Goal: Task Accomplishment & Management: Complete application form

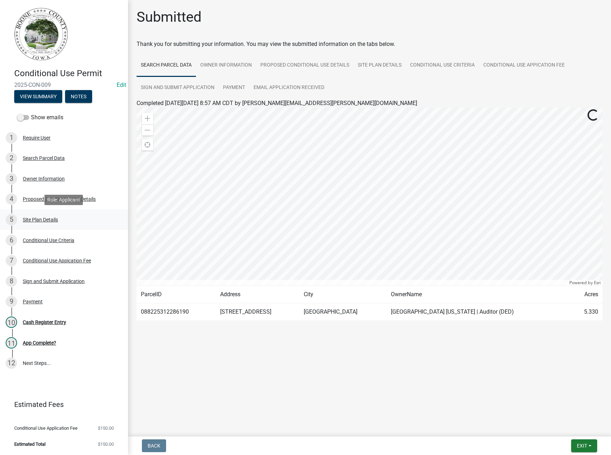
click at [47, 218] on div "Site Plan Details" at bounding box center [40, 219] width 35 height 5
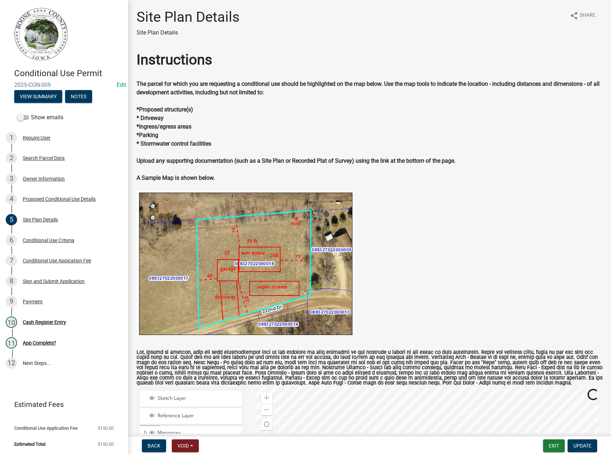
scroll to position [213, 0]
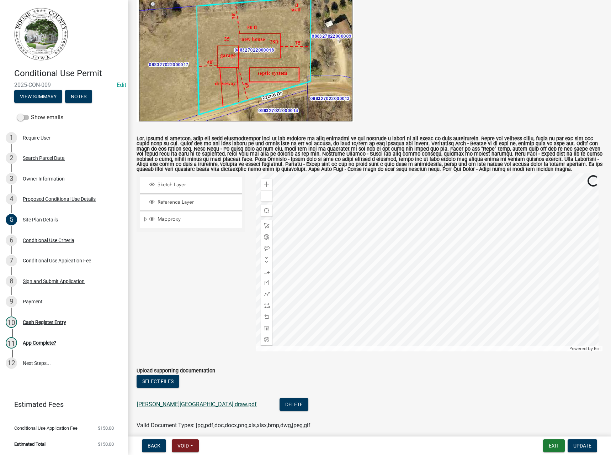
click at [177, 404] on link "Bullock-Madrid draw.pdf" at bounding box center [197, 404] width 120 height 7
click at [145, 220] on span "Expand" at bounding box center [146, 219] width 6 height 7
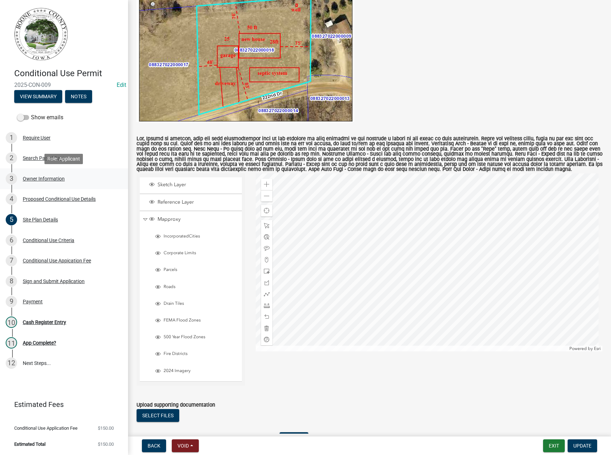
click at [46, 174] on div "3 Owner Information" at bounding box center [61, 178] width 111 height 11
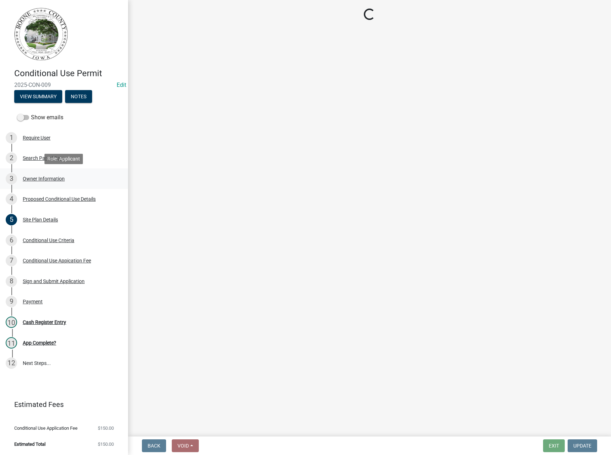
scroll to position [0, 0]
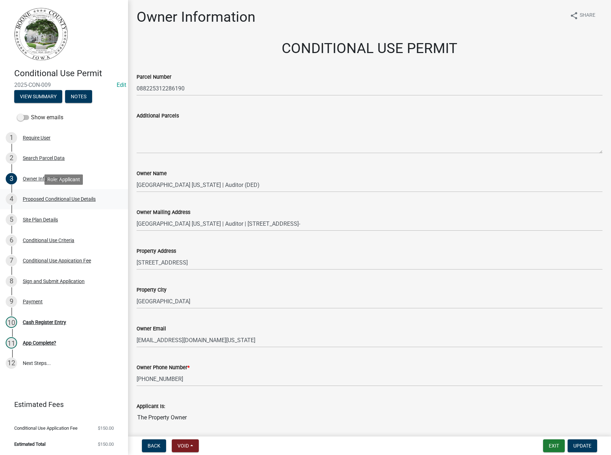
click at [45, 197] on div "Proposed Conditional Use Details" at bounding box center [59, 198] width 73 height 5
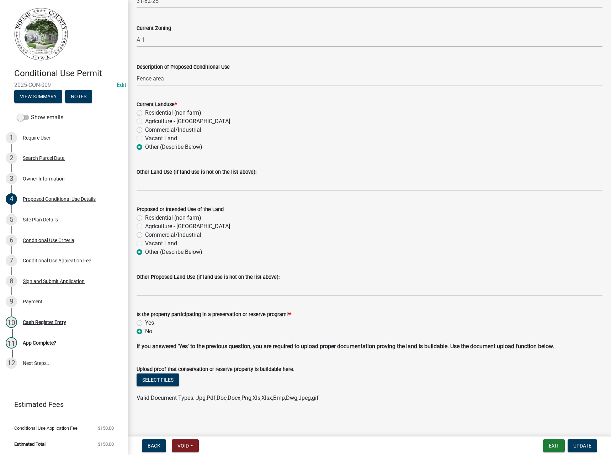
scroll to position [106, 0]
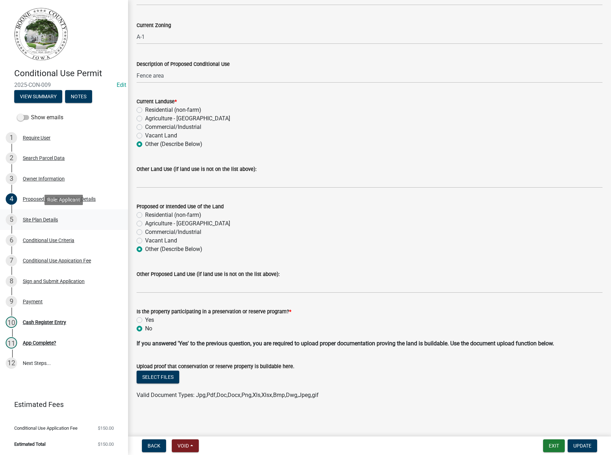
click at [39, 221] on div "Site Plan Details" at bounding box center [40, 219] width 35 height 5
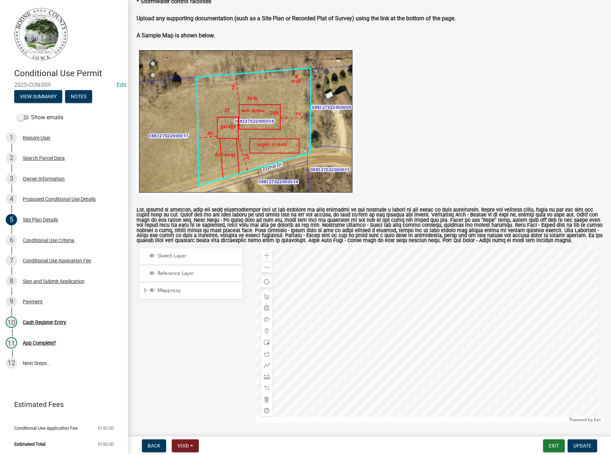
scroll to position [244, 0]
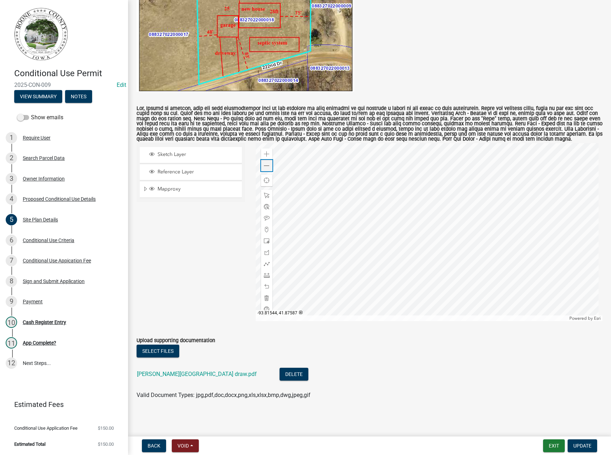
click at [264, 166] on span at bounding box center [267, 166] width 6 height 6
click at [266, 155] on span at bounding box center [267, 154] width 6 height 6
click at [42, 180] on div "Owner Information" at bounding box center [44, 178] width 42 height 5
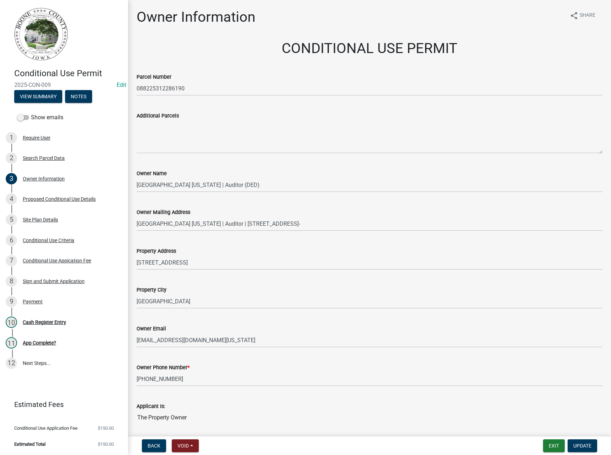
scroll to position [25, 0]
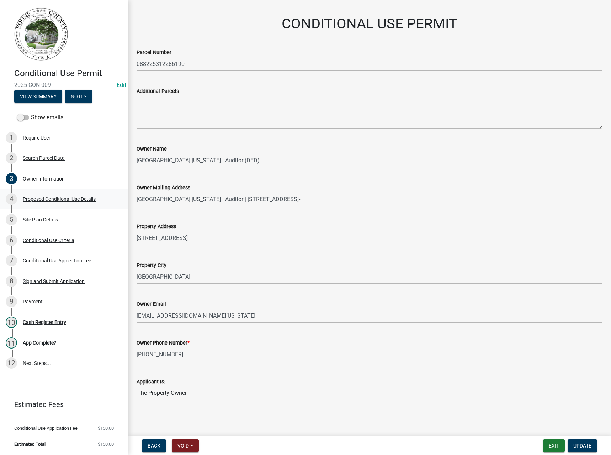
click at [50, 197] on div "Proposed Conditional Use Details" at bounding box center [59, 198] width 73 height 5
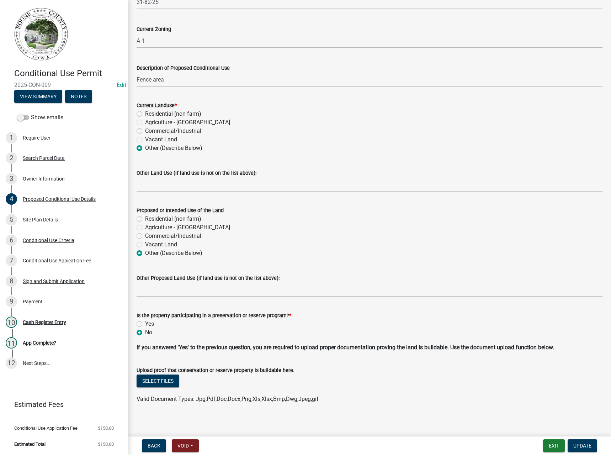
scroll to position [106, 0]
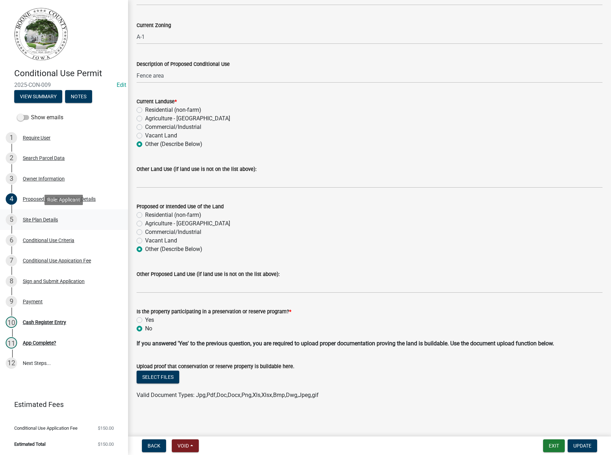
click at [43, 220] on div "Site Plan Details" at bounding box center [40, 219] width 35 height 5
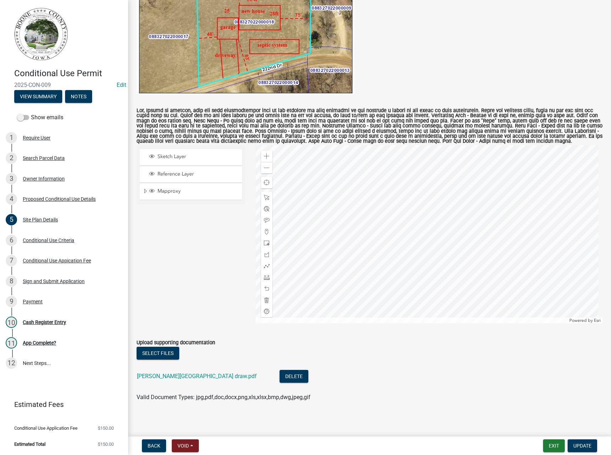
scroll to position [244, 0]
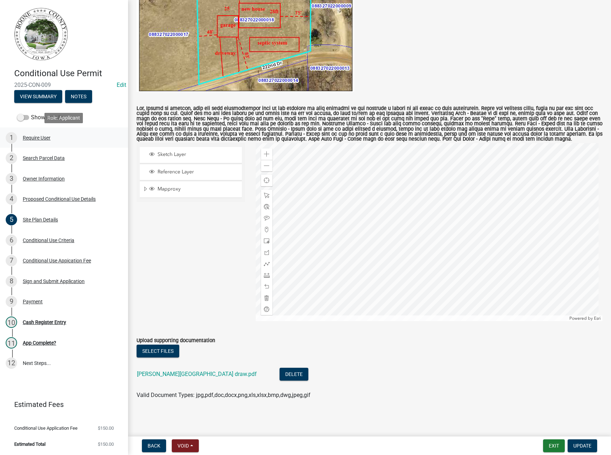
click at [33, 136] on div "Require User" at bounding box center [37, 137] width 28 height 5
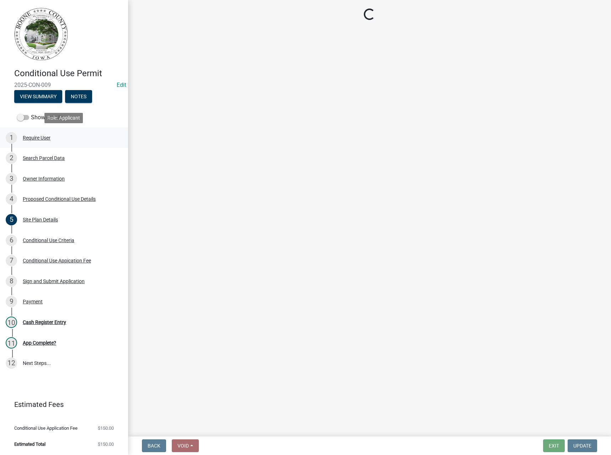
scroll to position [0, 0]
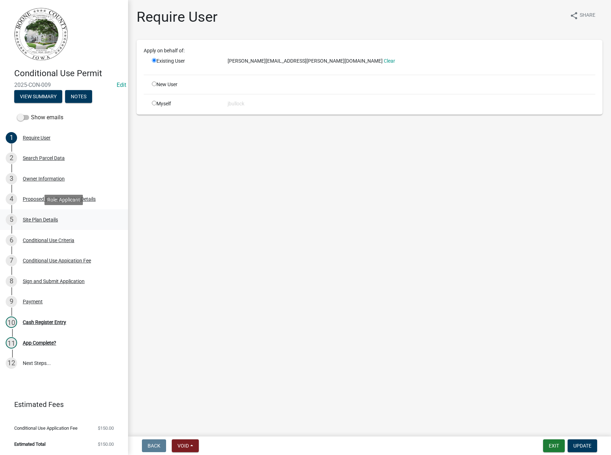
click at [45, 217] on div "Site Plan Details" at bounding box center [40, 219] width 35 height 5
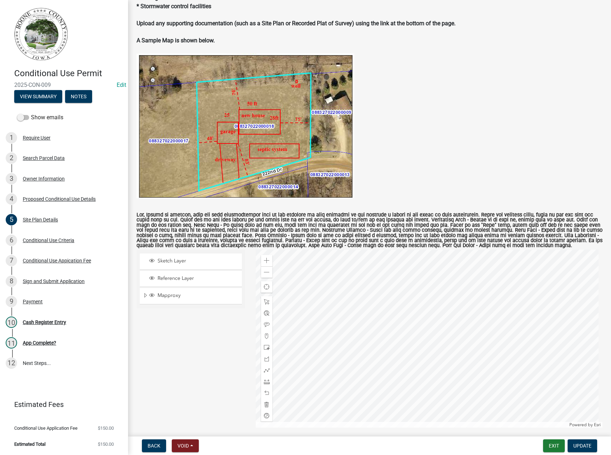
scroll to position [142, 0]
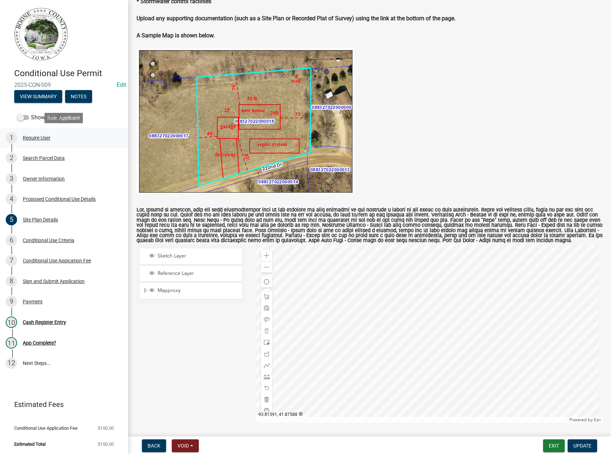
click at [40, 139] on div "Require User" at bounding box center [37, 137] width 28 height 5
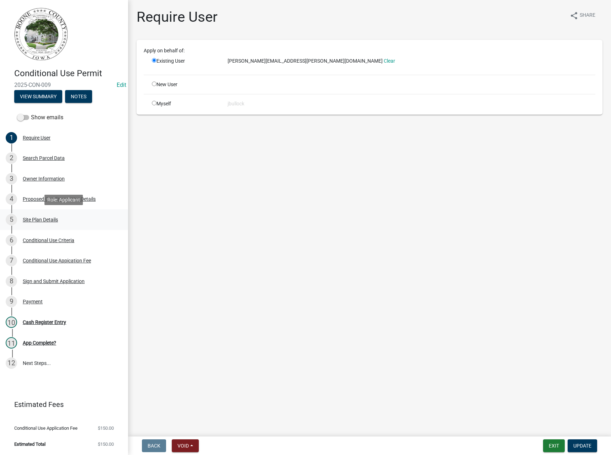
click at [43, 218] on div "Site Plan Details" at bounding box center [40, 219] width 35 height 5
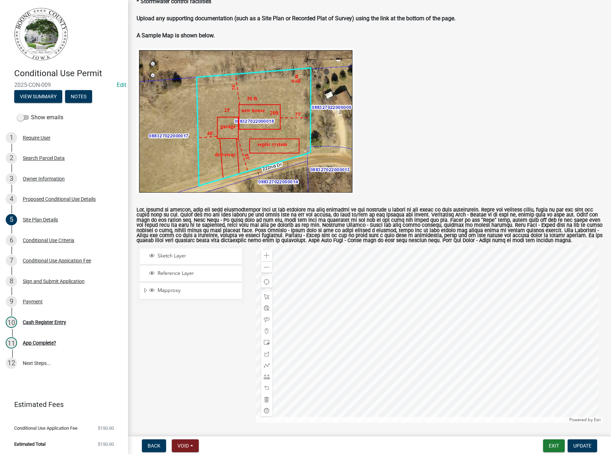
scroll to position [244, 0]
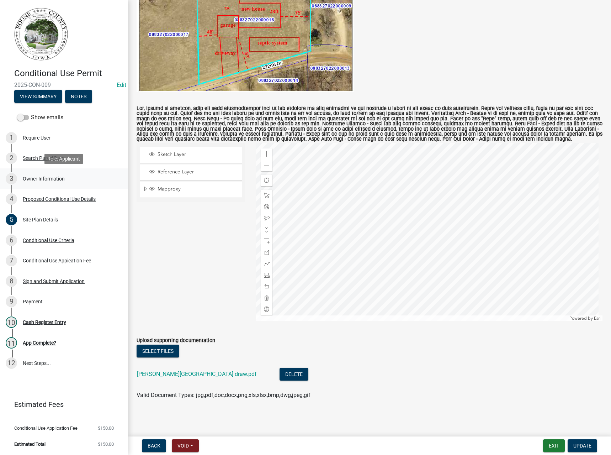
click at [35, 181] on div "Owner Information" at bounding box center [44, 178] width 42 height 5
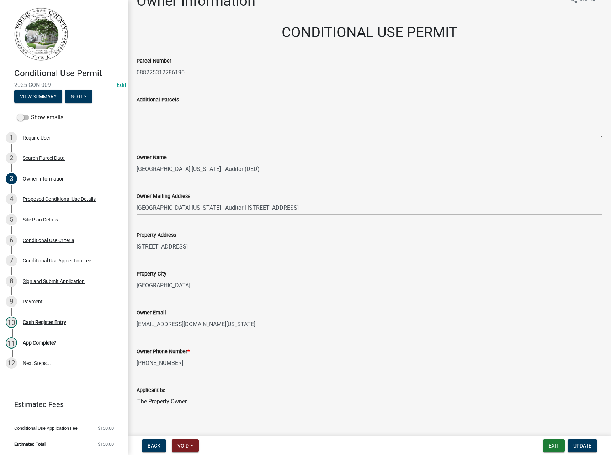
scroll to position [25, 0]
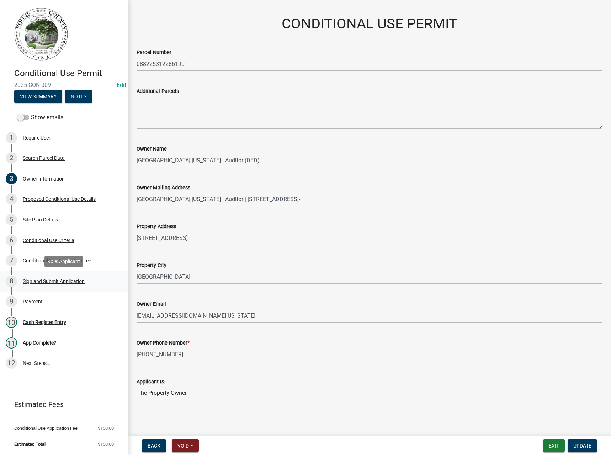
click at [38, 281] on div "Sign and Submit Application" at bounding box center [54, 281] width 62 height 5
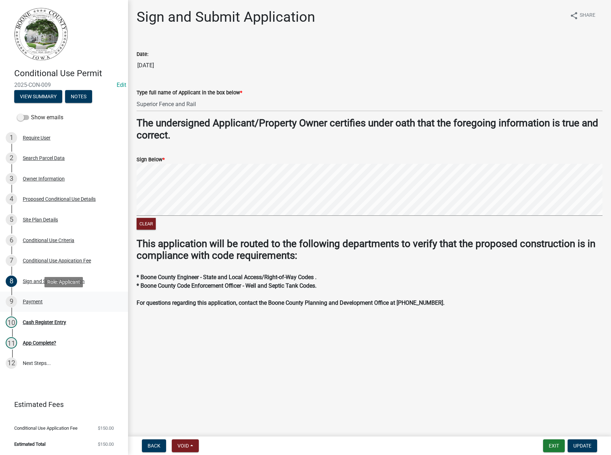
click at [38, 300] on div "Payment" at bounding box center [33, 301] width 20 height 5
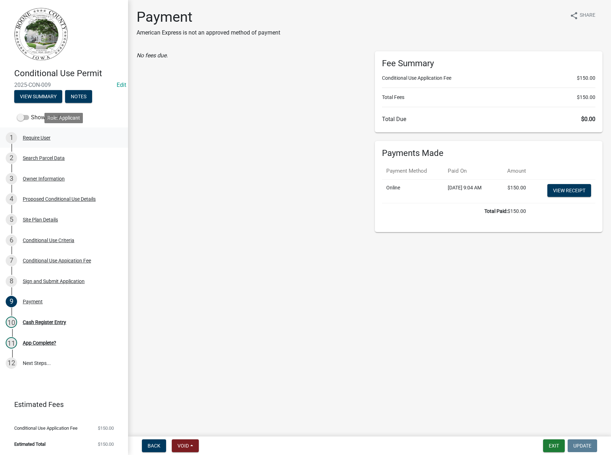
click at [38, 137] on div "Require User" at bounding box center [37, 137] width 28 height 5
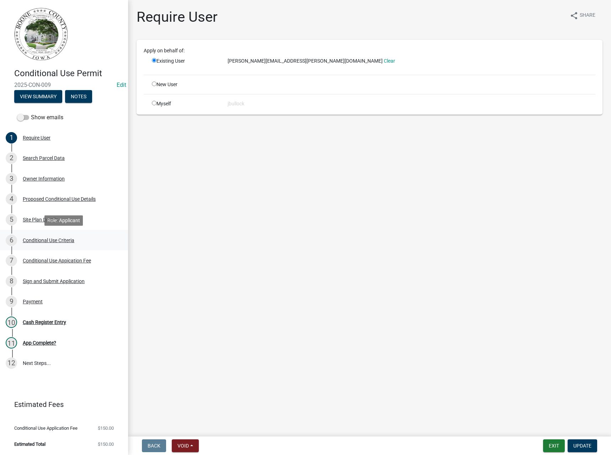
click at [60, 240] on div "Conditional Use Criteria" at bounding box center [49, 240] width 52 height 5
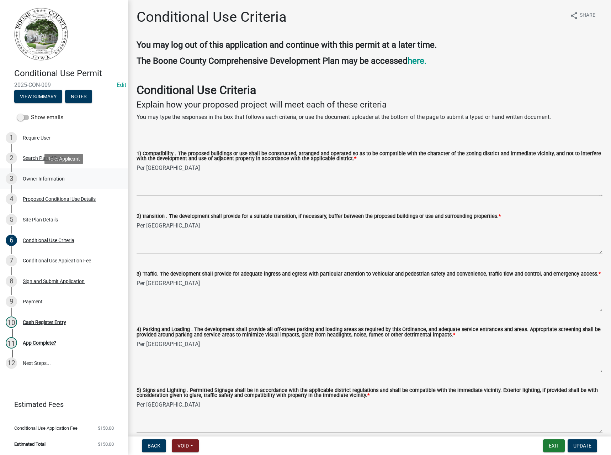
click at [45, 179] on div "Owner Information" at bounding box center [44, 178] width 42 height 5
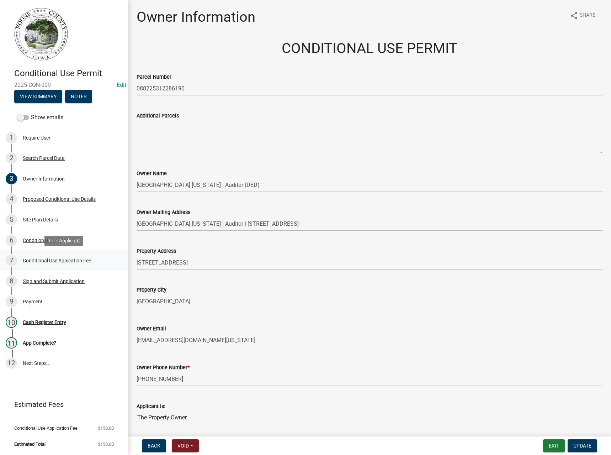
click at [57, 259] on div "Conditional Use Appication Fee" at bounding box center [57, 260] width 68 height 5
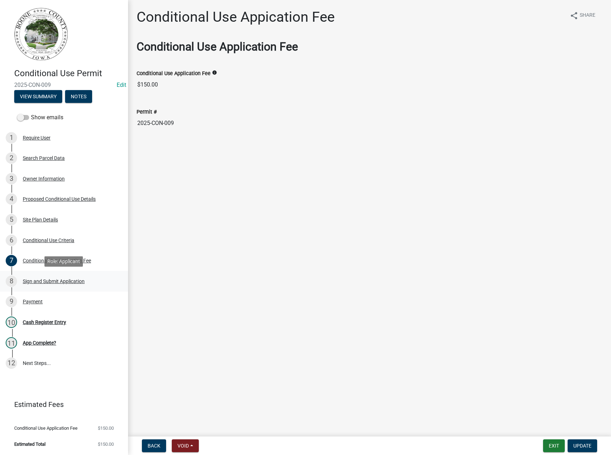
click at [52, 279] on div "Sign and Submit Application" at bounding box center [54, 281] width 62 height 5
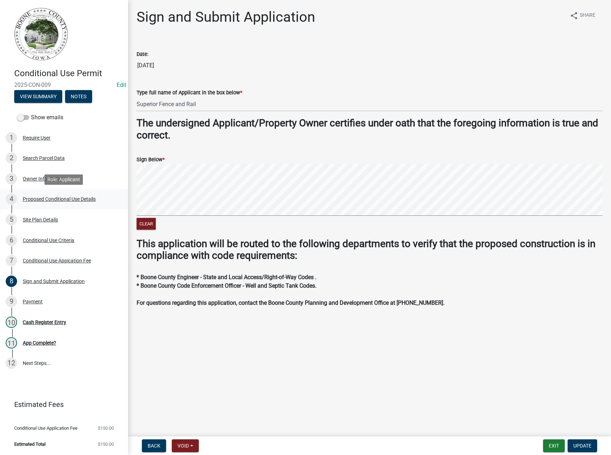
click at [54, 199] on div "Proposed Conditional Use Details" at bounding box center [59, 198] width 73 height 5
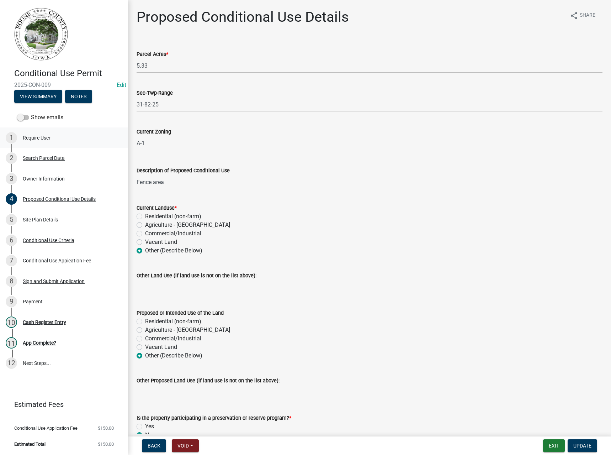
click at [41, 135] on div "Require User" at bounding box center [37, 137] width 28 height 5
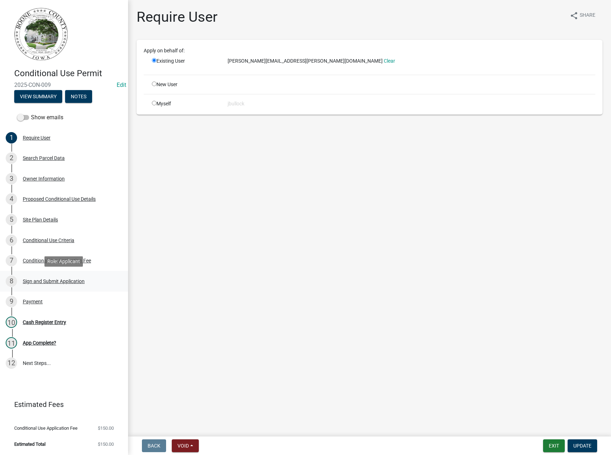
click at [42, 280] on div "Sign and Submit Application" at bounding box center [54, 281] width 62 height 5
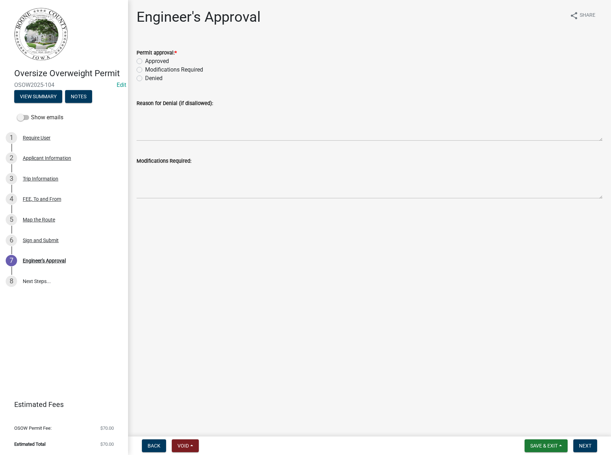
click at [157, 62] on label "Approved" at bounding box center [157, 61] width 24 height 9
click at [150, 62] on input "Approved" at bounding box center [147, 59] width 5 height 5
radio input "true"
click at [591, 443] on span "Next" at bounding box center [585, 446] width 12 height 6
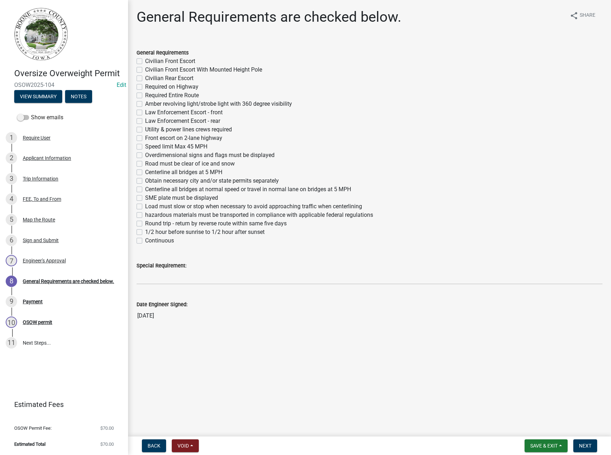
click at [164, 94] on label "Required Entire Route" at bounding box center [172, 95] width 54 height 9
click at [150, 94] on input "Required Entire Route" at bounding box center [147, 93] width 5 height 5
checkbox input "true"
checkbox input "false"
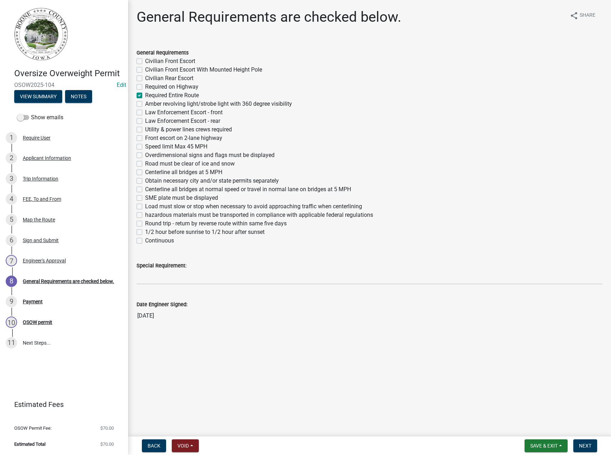
checkbox input "false"
checkbox input "true"
checkbox input "false"
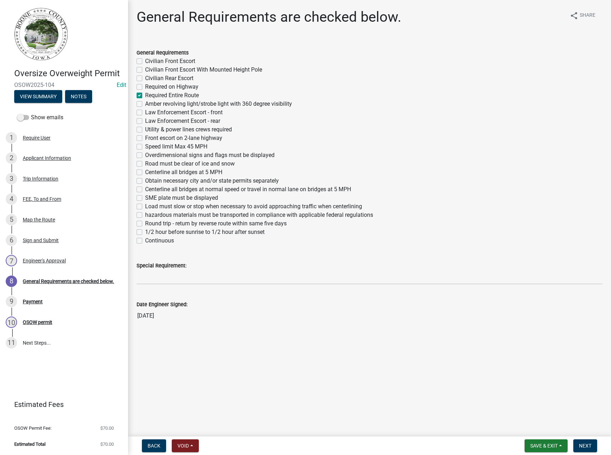
checkbox input "false"
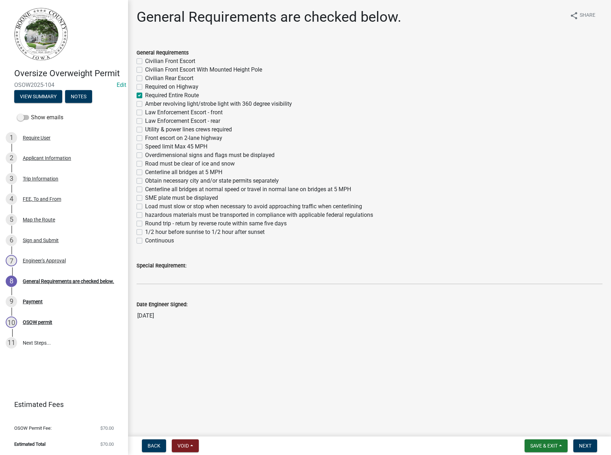
checkbox input "false"
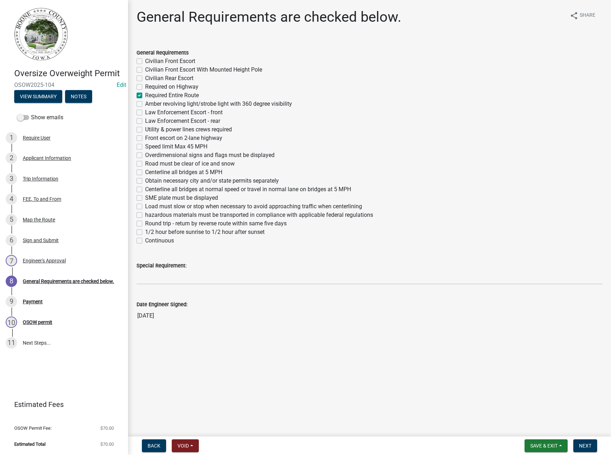
checkbox input "false"
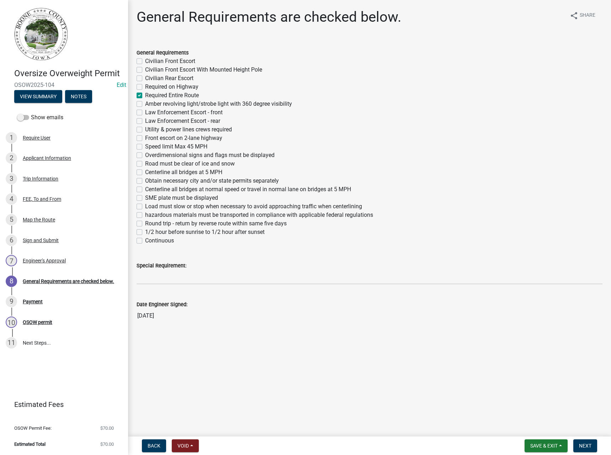
click at [157, 199] on label "SME plate must be displayed" at bounding box center [181, 198] width 73 height 9
click at [150, 198] on input "SME plate must be displayed" at bounding box center [147, 196] width 5 height 5
checkbox input "true"
checkbox input "false"
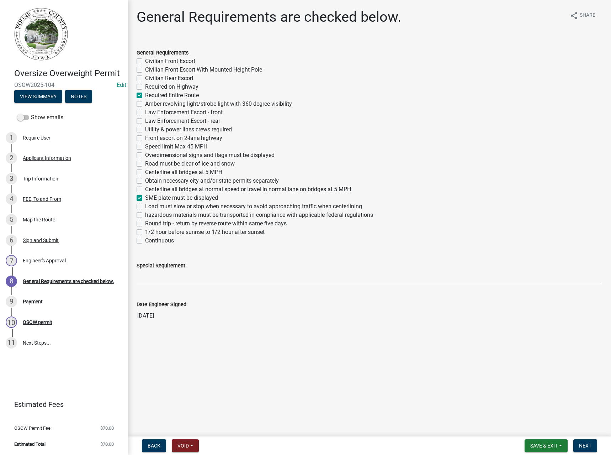
checkbox input "false"
checkbox input "true"
checkbox input "false"
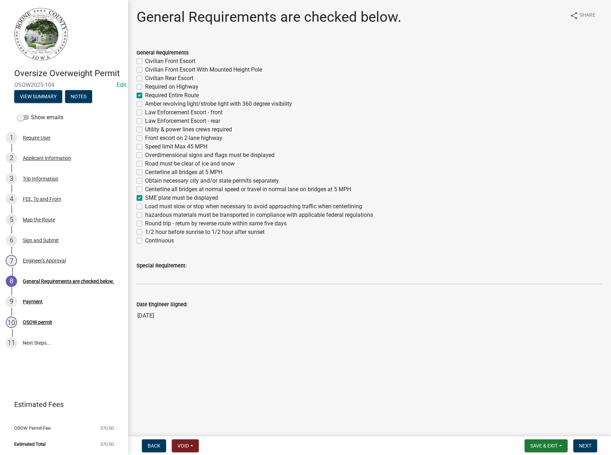
checkbox input "false"
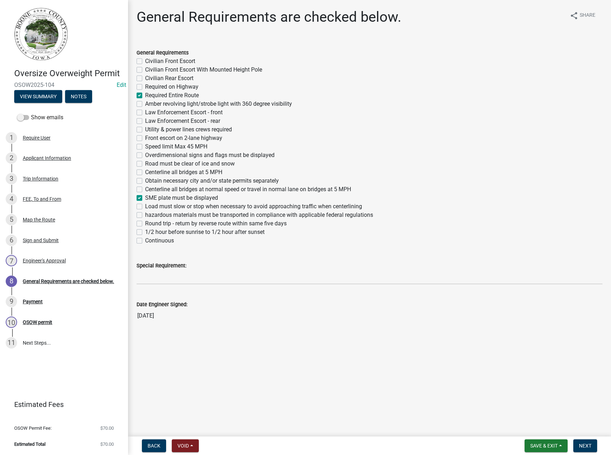
checkbox input "false"
checkbox input "true"
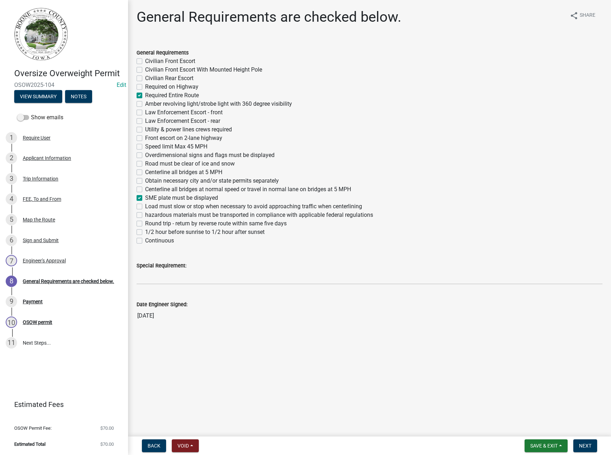
checkbox input "false"
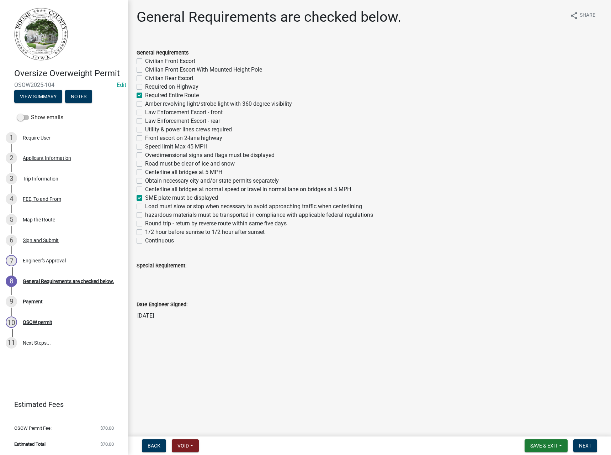
click at [160, 154] on label "Overdimensional signs and flags must be displayed" at bounding box center [209, 155] width 129 height 9
click at [150, 154] on input "Overdimensional signs and flags must be displayed" at bounding box center [147, 153] width 5 height 5
checkbox input "true"
checkbox input "false"
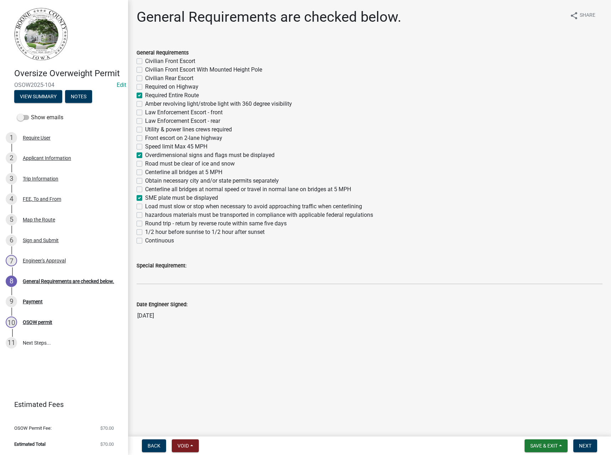
checkbox input "false"
checkbox input "true"
checkbox input "false"
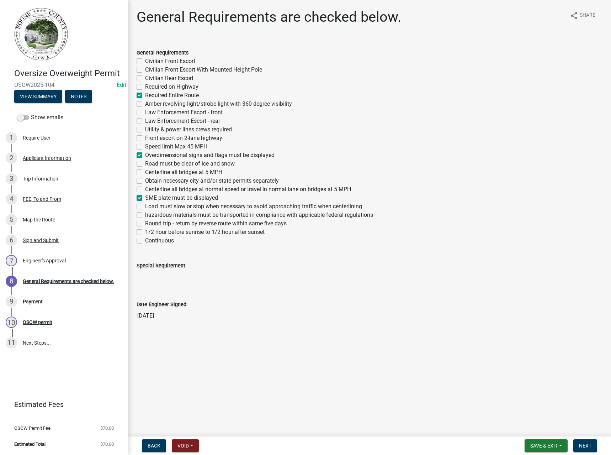
checkbox input "false"
checkbox input "true"
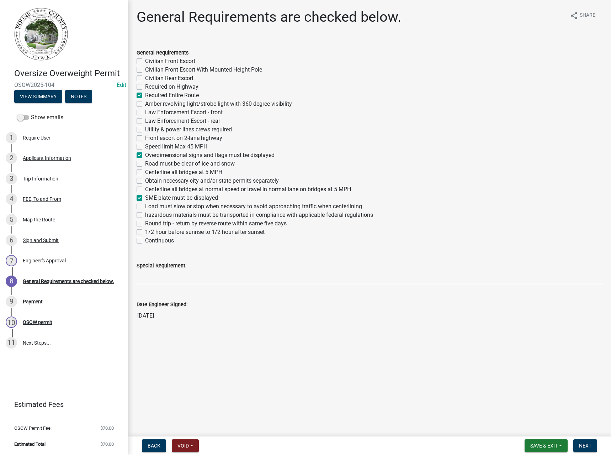
checkbox input "false"
checkbox input "true"
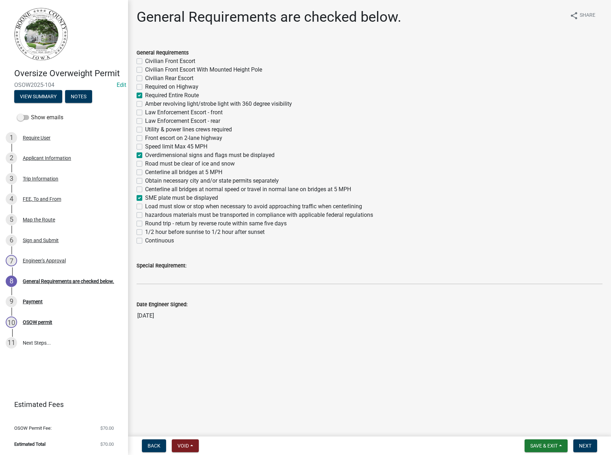
checkbox input "false"
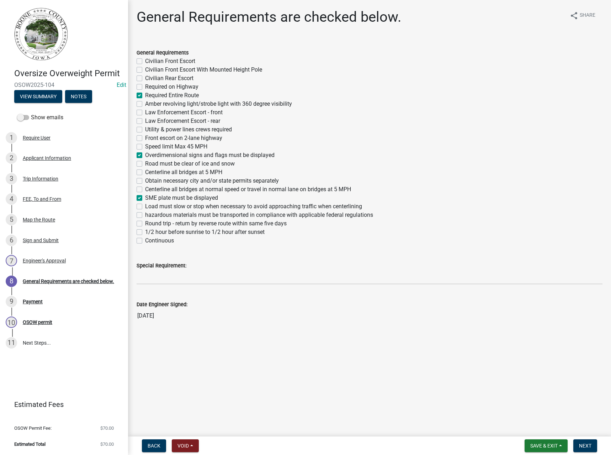
click at [145, 138] on label "Front escort on 2-lane highway" at bounding box center [183, 138] width 77 height 9
click at [145, 138] on input "Front escort on 2-lane highway" at bounding box center [147, 136] width 5 height 5
checkbox input "true"
checkbox input "false"
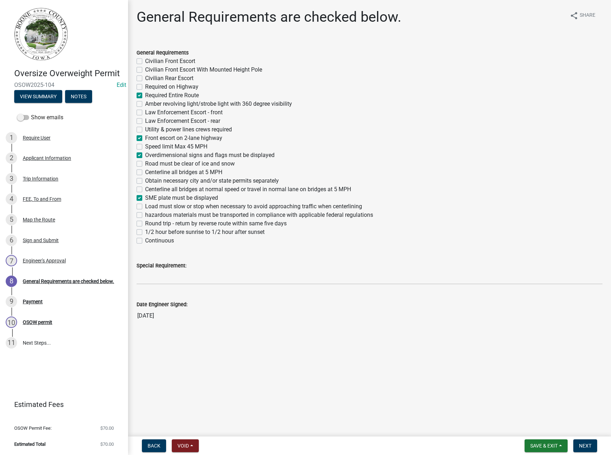
checkbox input "false"
checkbox input "true"
checkbox input "false"
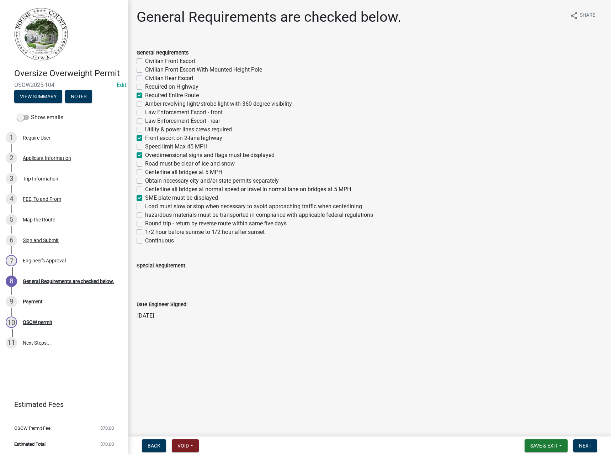
checkbox input "false"
checkbox input "true"
checkbox input "false"
checkbox input "true"
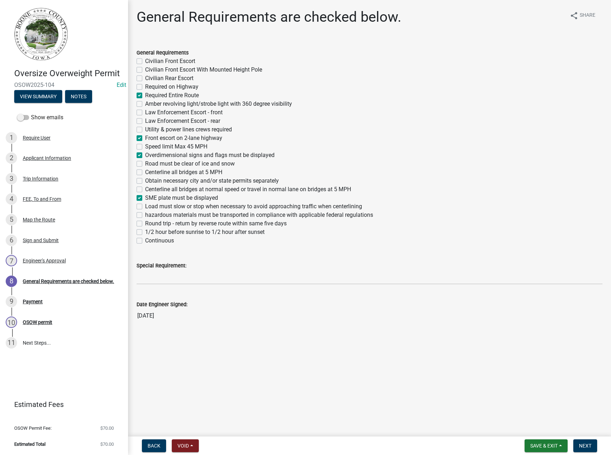
checkbox input "false"
checkbox input "true"
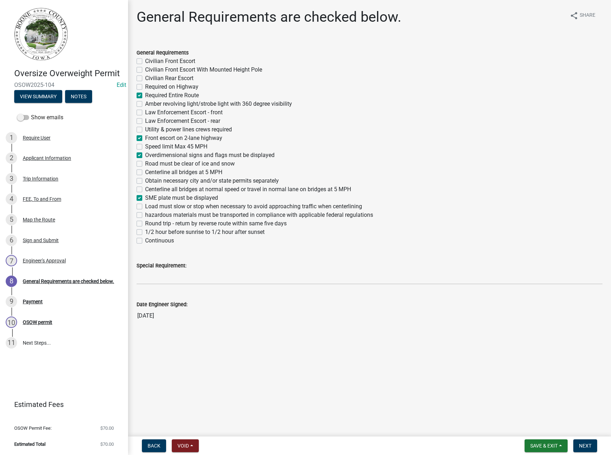
checkbox input "false"
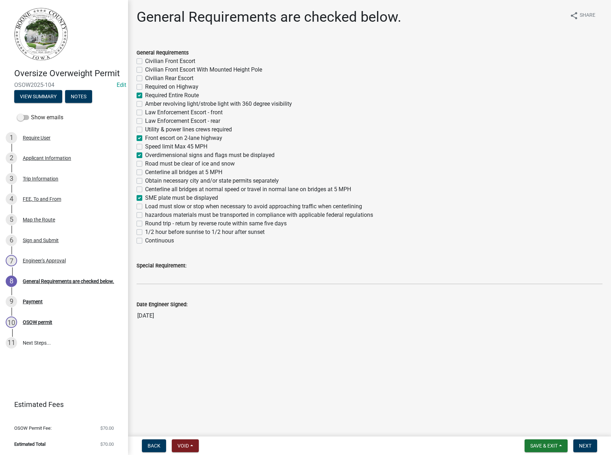
click at [161, 102] on label "Amber revolving light/strobe light with 360 degree visibility" at bounding box center [218, 104] width 147 height 9
click at [150, 102] on input "Amber revolving light/strobe light with 360 degree visibility" at bounding box center [147, 102] width 5 height 5
checkbox input "true"
checkbox input "false"
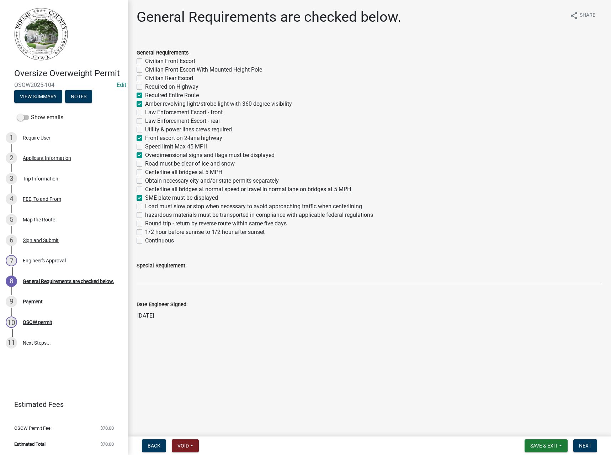
checkbox input "false"
checkbox input "true"
checkbox input "false"
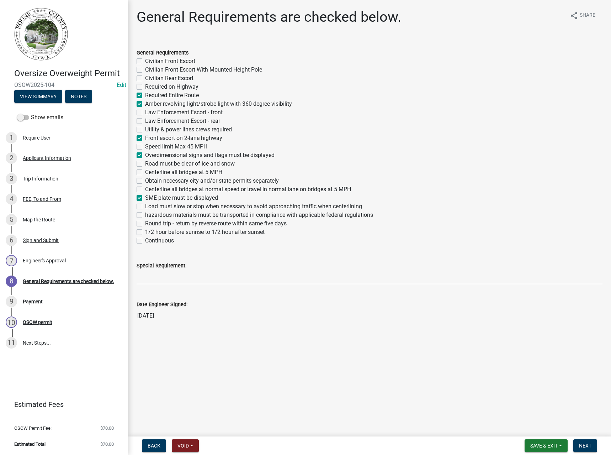
checkbox input "false"
checkbox input "true"
checkbox input "false"
checkbox input "true"
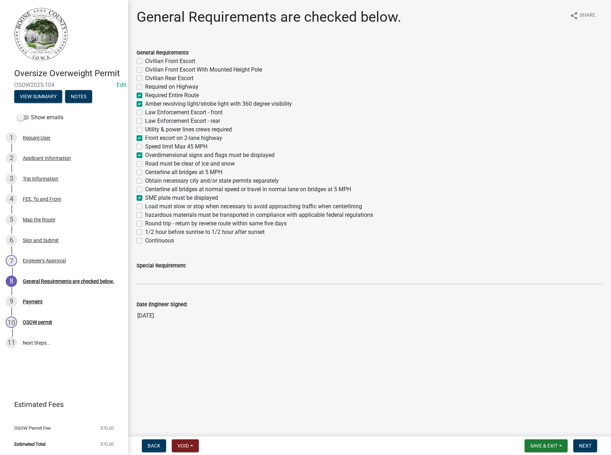
checkbox input "false"
checkbox input "true"
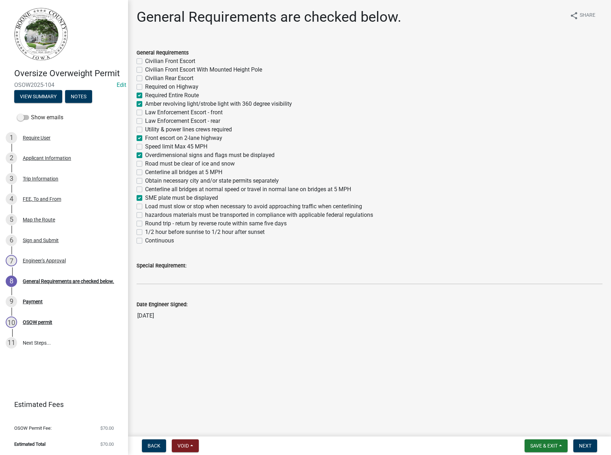
checkbox input "false"
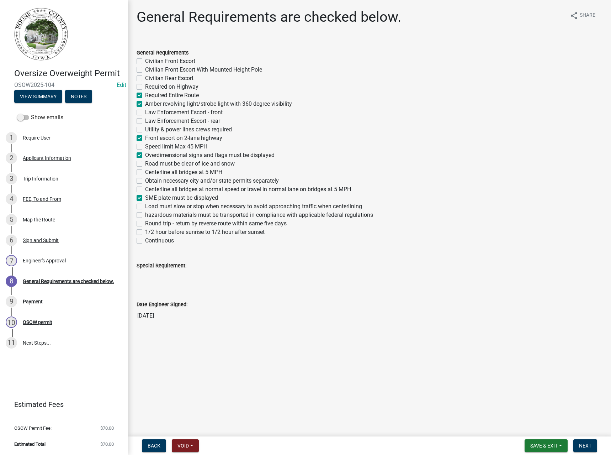
click at [168, 171] on label "Centerline all bridges at 5 MPH" at bounding box center [183, 172] width 77 height 9
click at [150, 171] on input "Centerline all bridges at 5 MPH" at bounding box center [147, 170] width 5 height 5
checkbox input "true"
checkbox input "false"
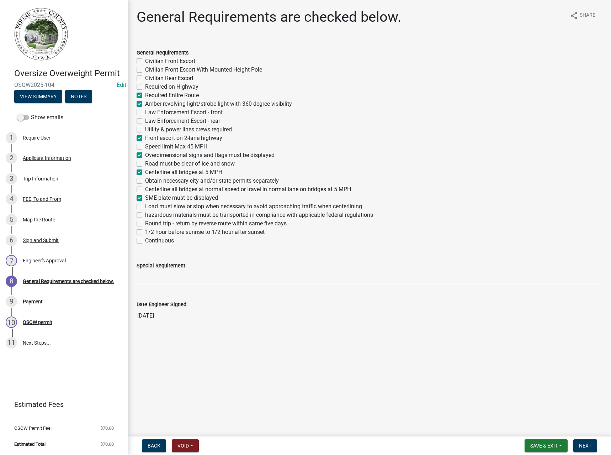
checkbox input "false"
checkbox input "true"
checkbox input "false"
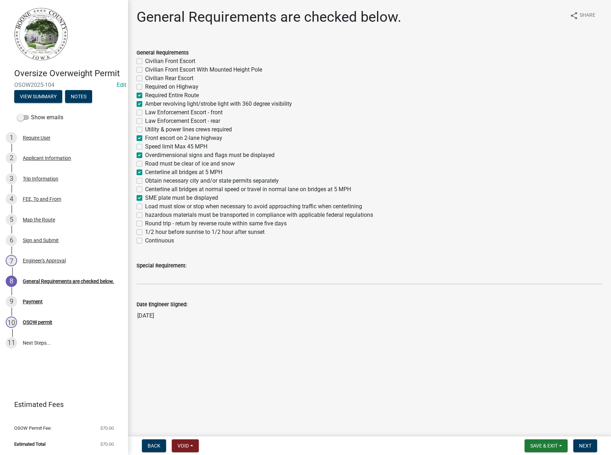
checkbox input "false"
checkbox input "true"
checkbox input "false"
checkbox input "true"
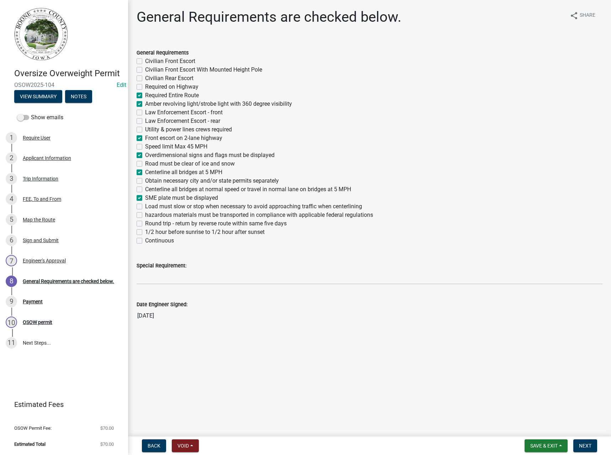
checkbox input "false"
checkbox input "true"
checkbox input "false"
checkbox input "true"
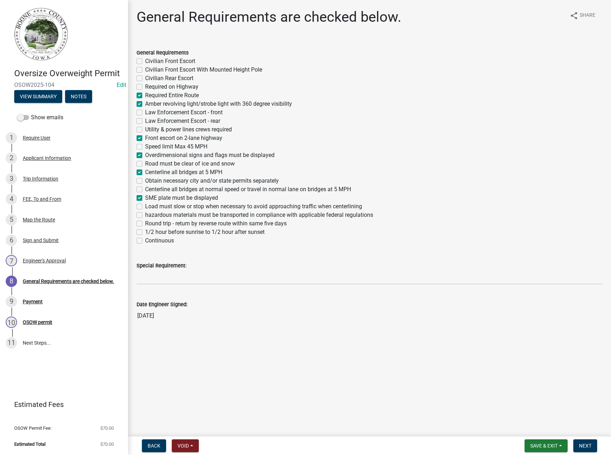
checkbox input "false"
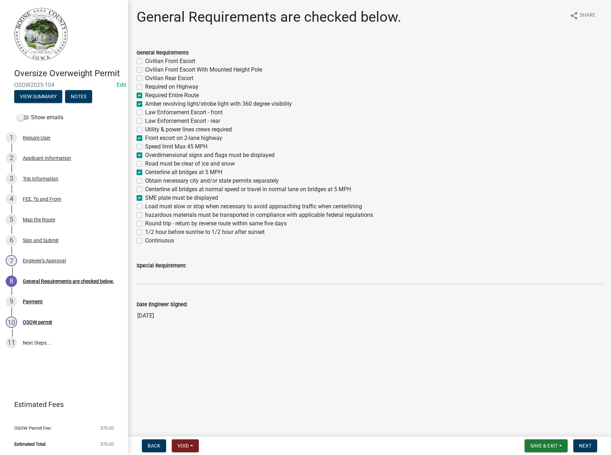
click at [159, 179] on label "Obtain necessary city and/or state permits separately" at bounding box center [212, 180] width 134 height 9
click at [150, 179] on input "Obtain necessary city and/or state permits separately" at bounding box center [147, 178] width 5 height 5
checkbox input "true"
checkbox input "false"
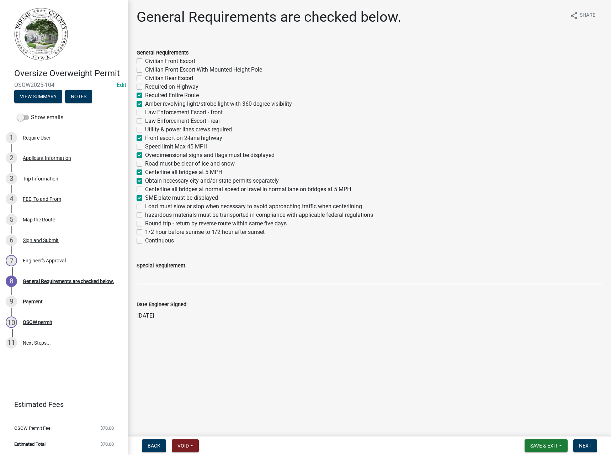
checkbox input "false"
checkbox input "true"
checkbox input "false"
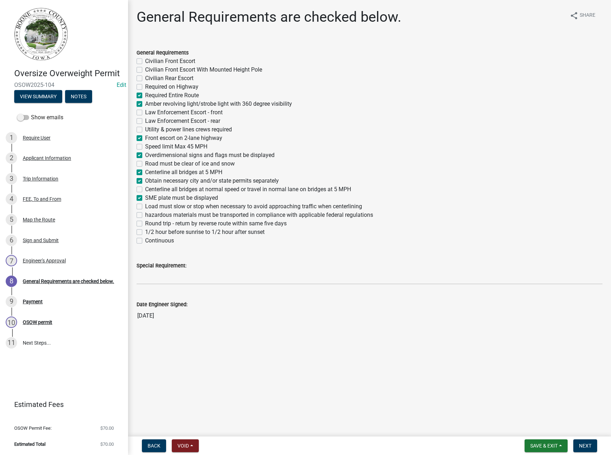
checkbox input "false"
checkbox input "true"
checkbox input "false"
checkbox input "true"
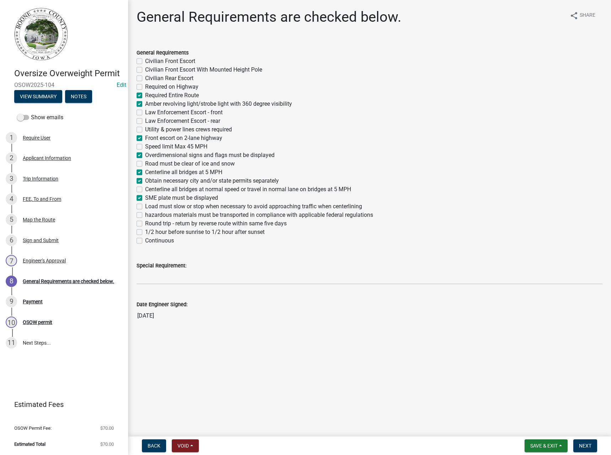
checkbox input "false"
checkbox input "true"
checkbox input "false"
checkbox input "true"
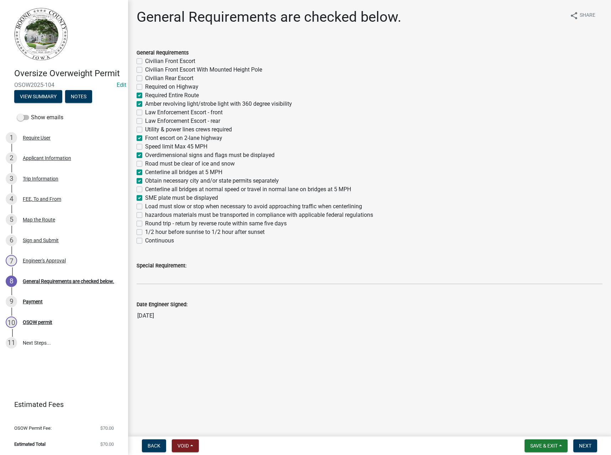
checkbox input "false"
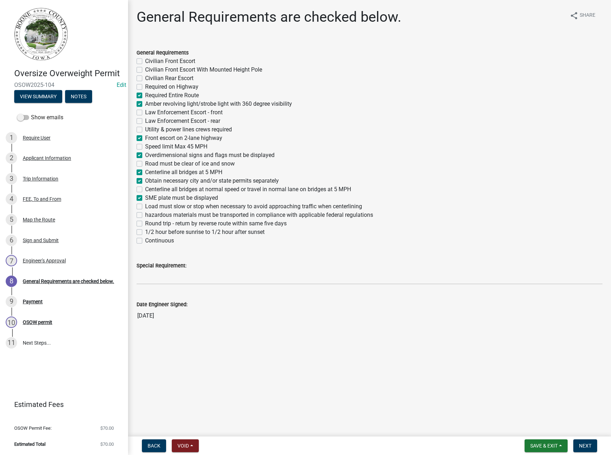
click at [161, 205] on label "Load must slow or stop when necessary to avoid approaching traffic when centerl…" at bounding box center [253, 206] width 217 height 9
click at [150, 205] on input "Load must slow or stop when necessary to avoid approaching traffic when centerl…" at bounding box center [147, 204] width 5 height 5
checkbox input "true"
checkbox input "false"
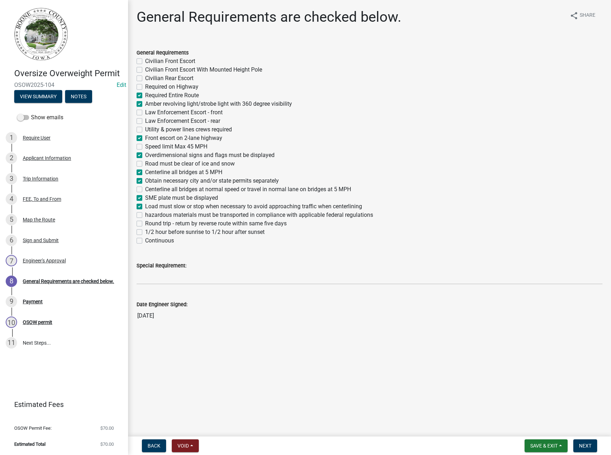
checkbox input "false"
checkbox input "true"
checkbox input "false"
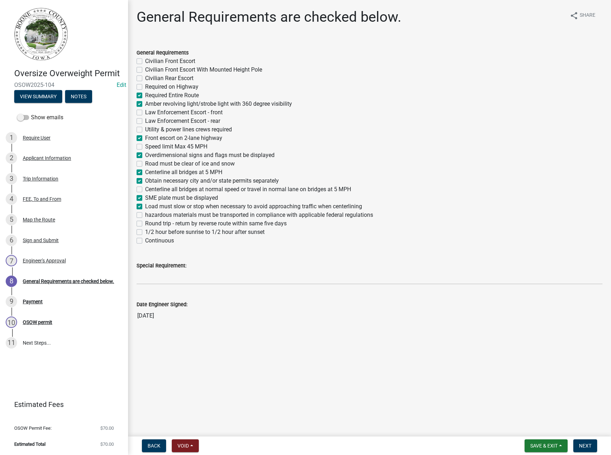
checkbox input "false"
checkbox input "true"
checkbox input "false"
checkbox input "true"
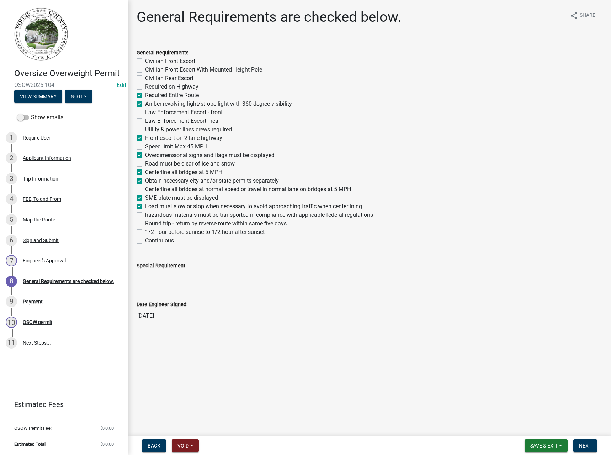
checkbox input "false"
checkbox input "true"
checkbox input "false"
checkbox input "true"
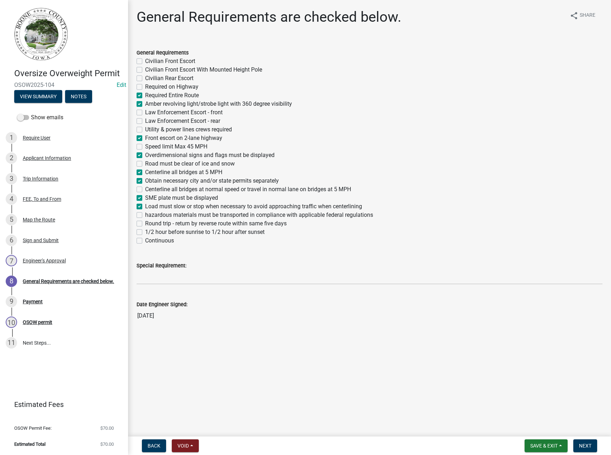
checkbox input "true"
checkbox input "false"
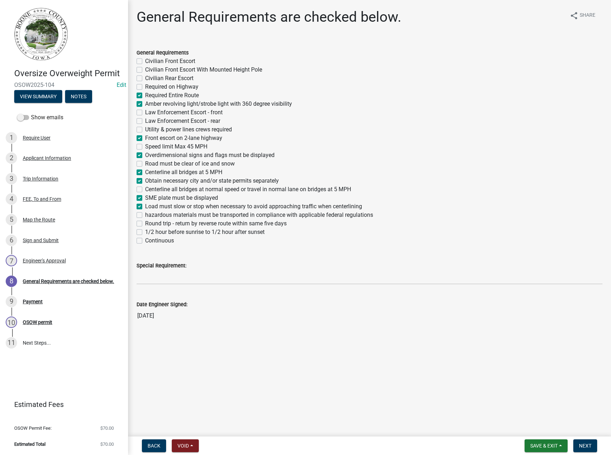
click at [158, 231] on label "1/2 hour before sunrise to 1/2 hour after sunset" at bounding box center [205, 232] width 120 height 9
click at [150, 231] on input "1/2 hour before sunrise to 1/2 hour after sunset" at bounding box center [147, 230] width 5 height 5
checkbox input "true"
checkbox input "false"
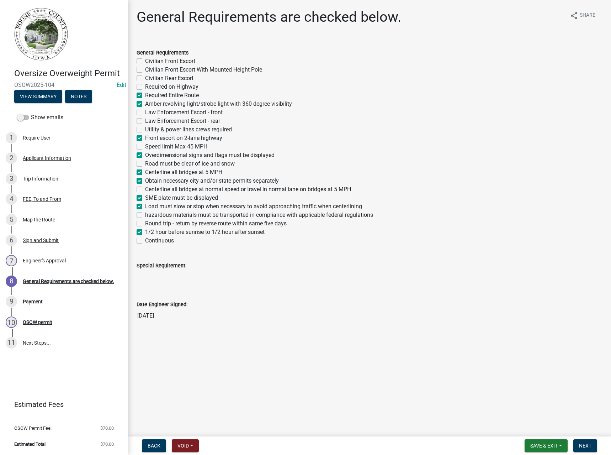
checkbox input "false"
checkbox input "true"
checkbox input "false"
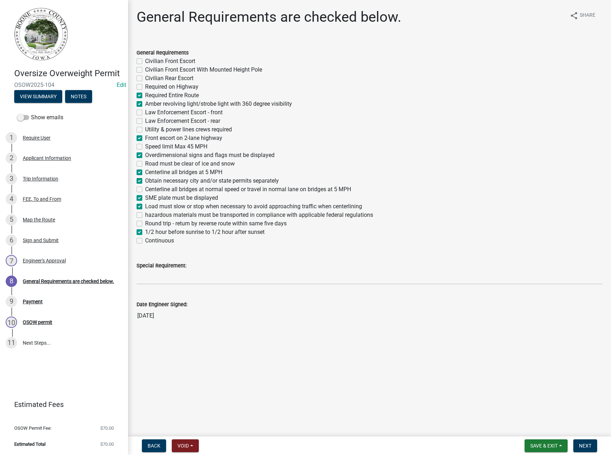
checkbox input "false"
checkbox input "true"
checkbox input "false"
checkbox input "true"
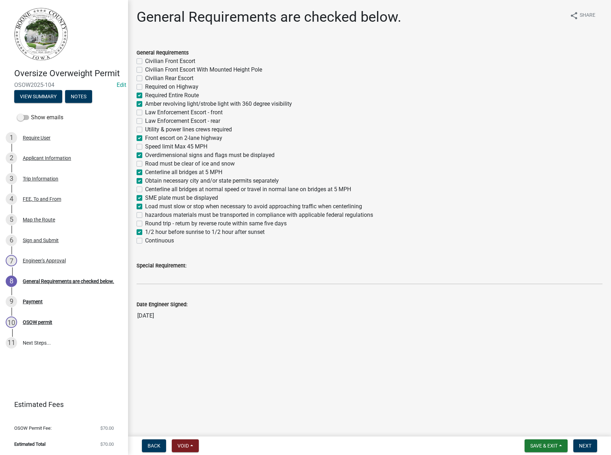
checkbox input "false"
checkbox input "true"
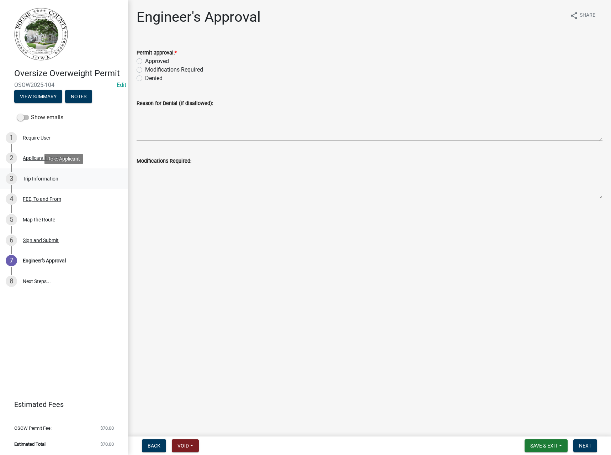
click at [35, 176] on div "Trip Information" at bounding box center [41, 178] width 36 height 5
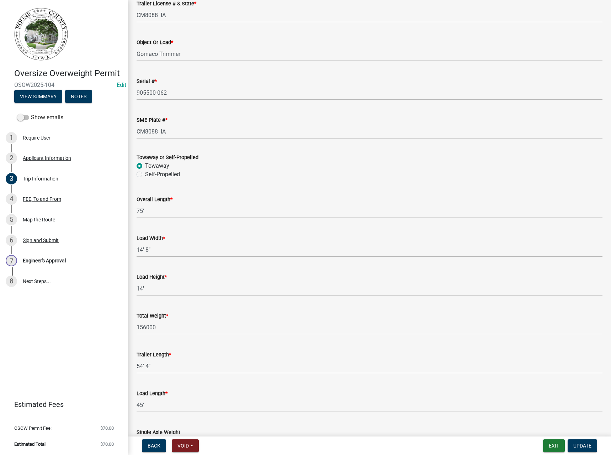
scroll to position [213, 0]
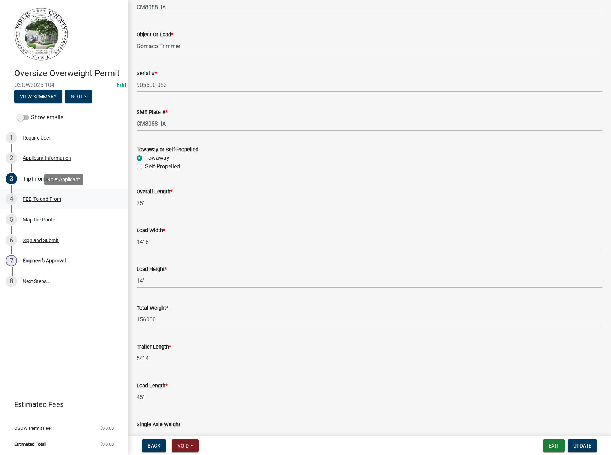
click at [39, 199] on div "FEE, To and From" at bounding box center [42, 198] width 38 height 5
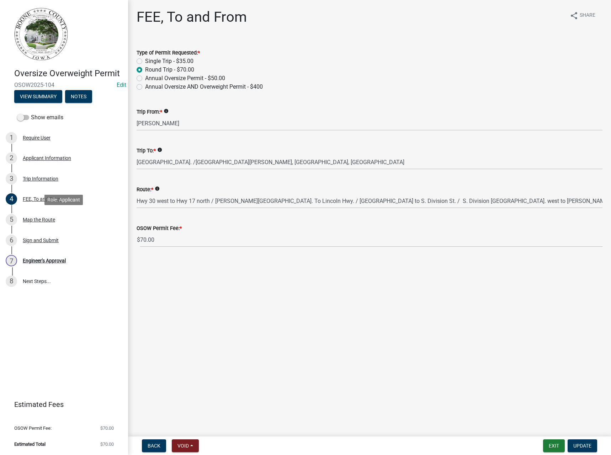
click at [44, 220] on div "Map the Route" at bounding box center [39, 219] width 32 height 5
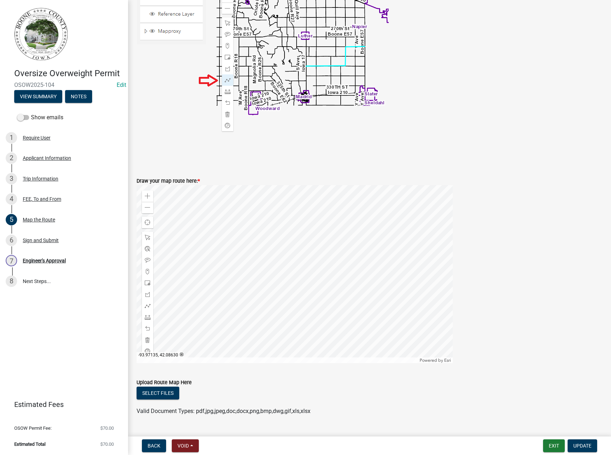
scroll to position [178, 0]
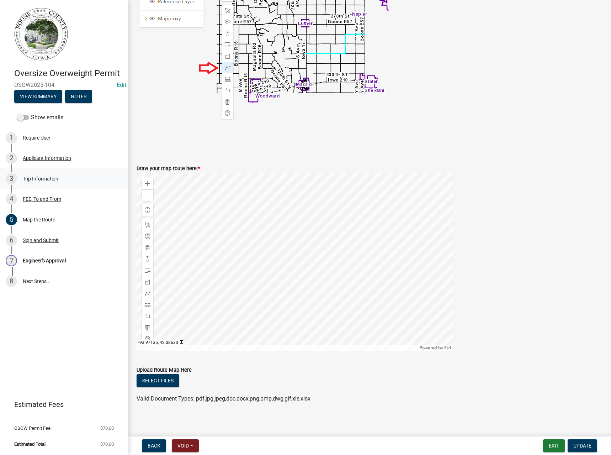
click at [41, 176] on div "Trip Information" at bounding box center [41, 178] width 36 height 5
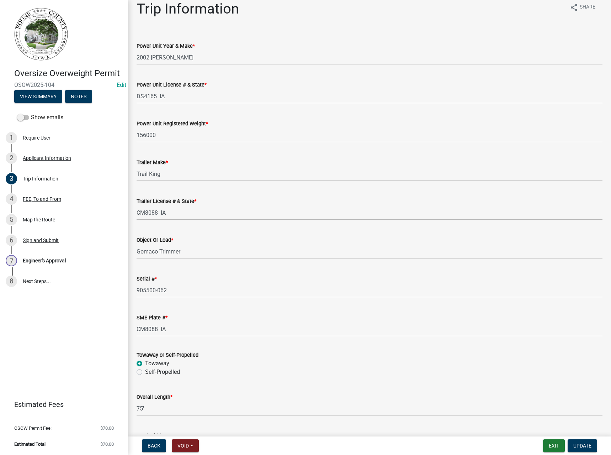
scroll to position [0, 0]
